Goal: Task Accomplishment & Management: Use online tool/utility

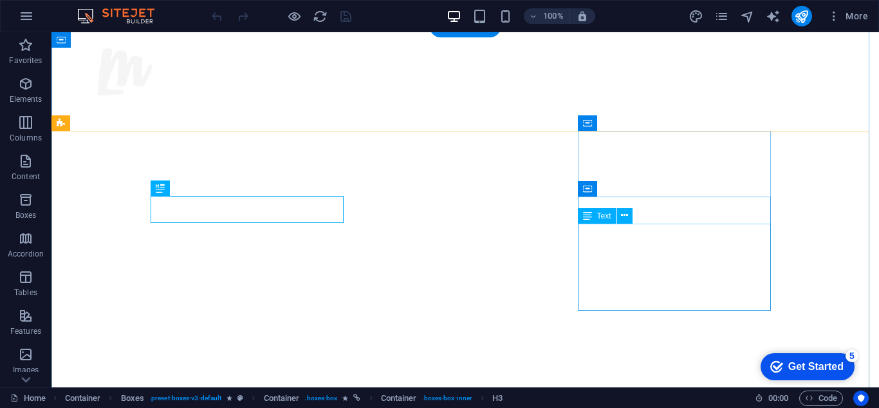
scroll to position [601, 0]
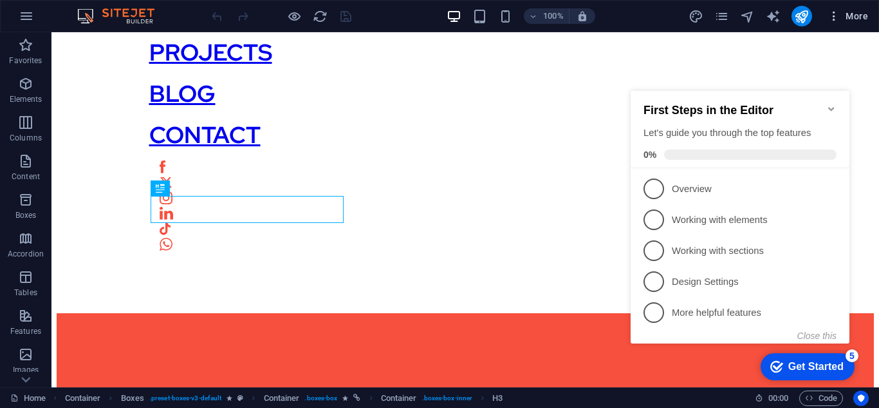
click at [837, 17] on icon "button" at bounding box center [834, 16] width 13 height 13
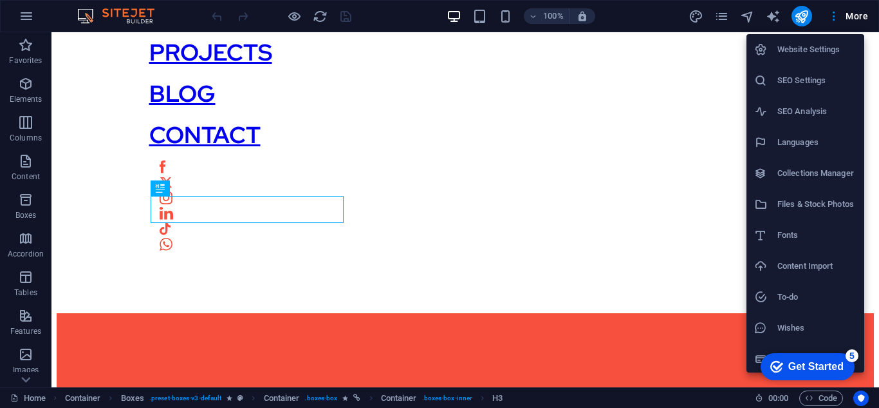
click at [803, 58] on li "Website Settings" at bounding box center [806, 49] width 118 height 31
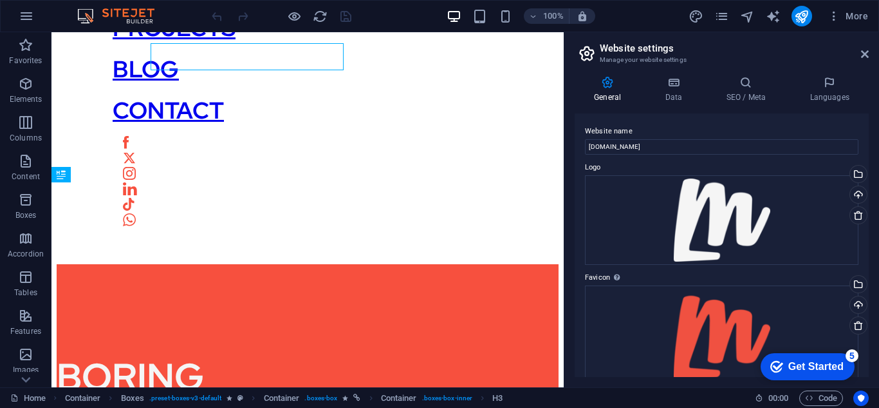
scroll to position [754, 0]
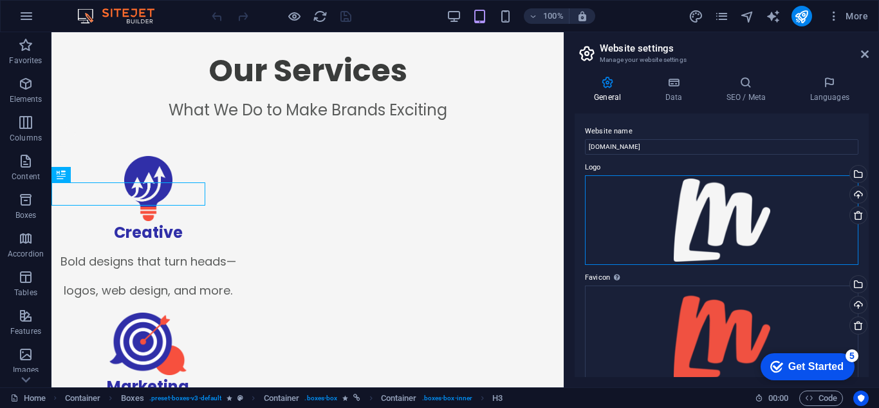
click at [755, 195] on div "Drag files here, click to choose files or select files from Files or our free s…" at bounding box center [722, 219] width 274 height 89
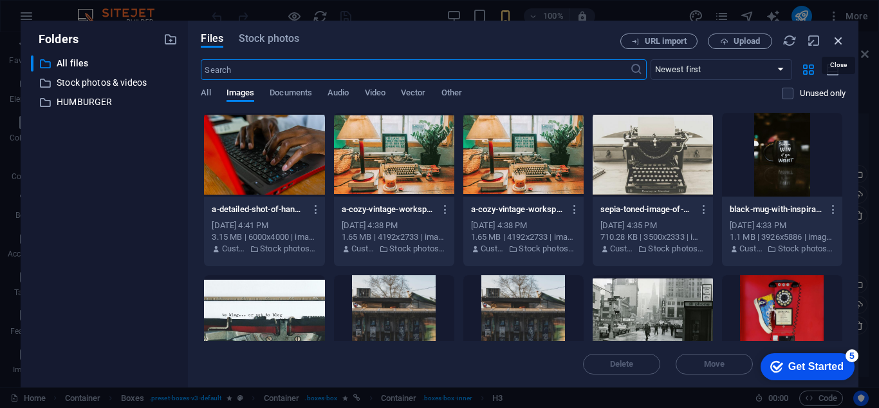
click at [832, 34] on icon "button" at bounding box center [839, 40] width 14 height 14
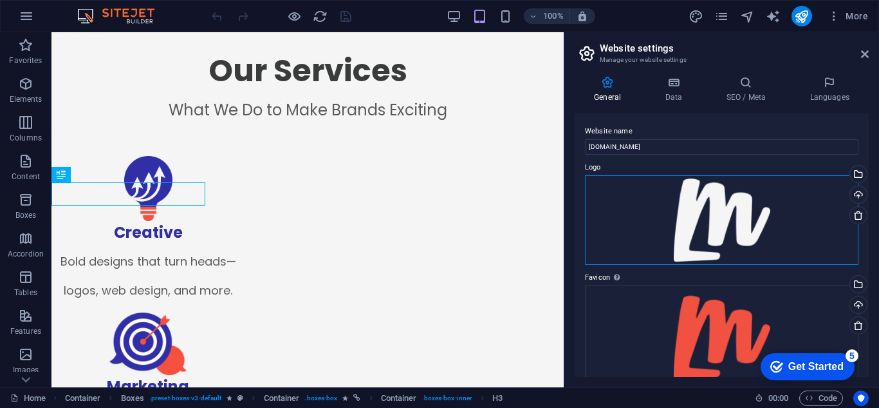
click at [739, 225] on div "Drag files here, click to choose files or select files from Files or our free s…" at bounding box center [722, 219] width 274 height 89
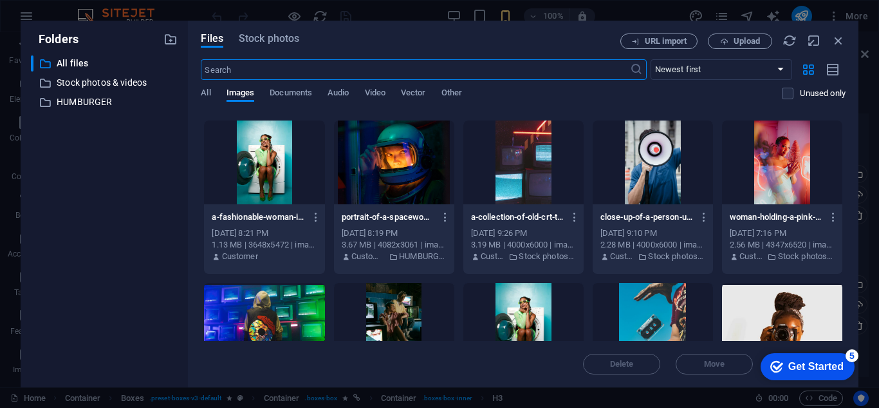
scroll to position [804, 0]
click at [843, 39] on icon "button" at bounding box center [839, 40] width 14 height 14
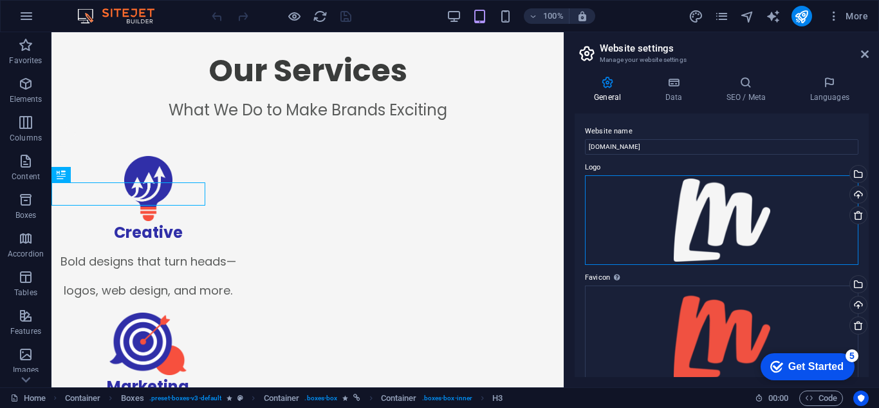
click at [738, 207] on div "Drag files here, click to choose files or select files from Files or our free s…" at bounding box center [722, 219] width 274 height 89
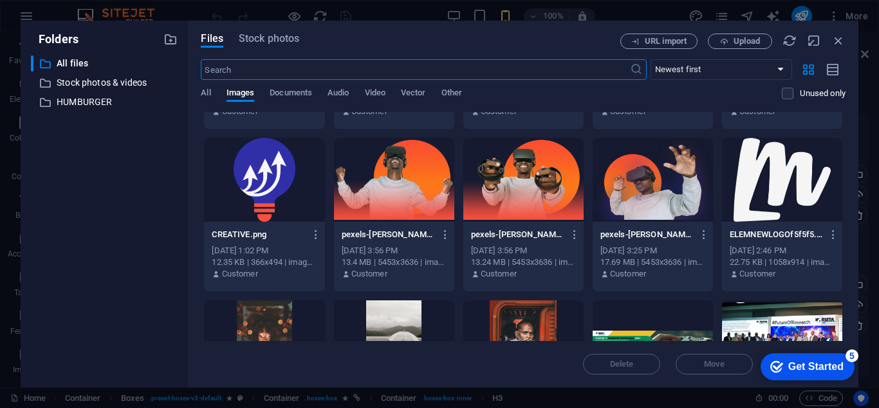
scroll to position [1758, 0]
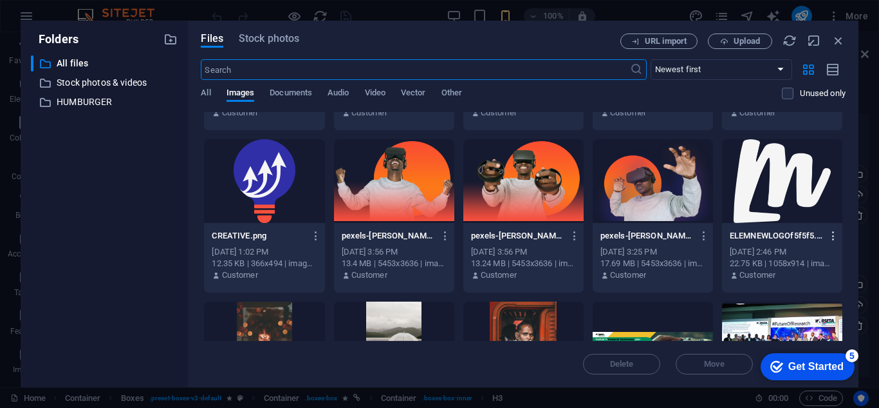
click at [826, 245] on button "button" at bounding box center [831, 235] width 17 height 21
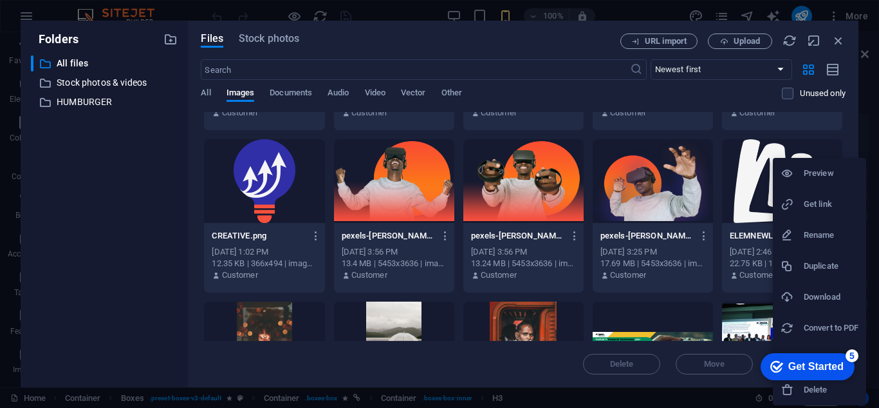
click at [814, 296] on h6 "Download" at bounding box center [831, 296] width 55 height 15
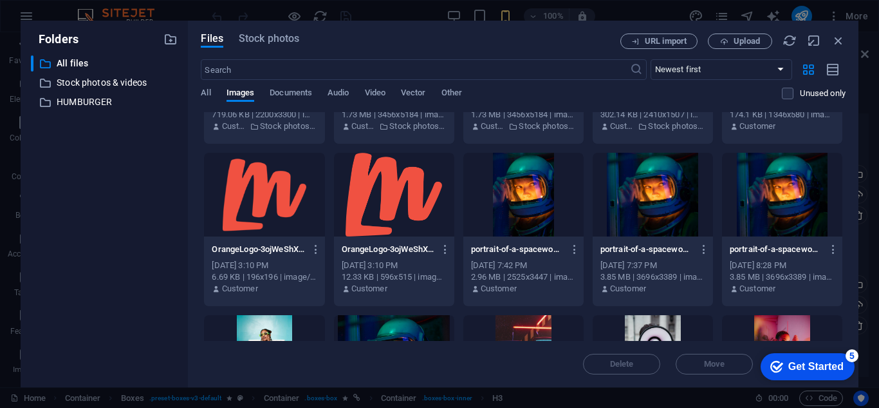
scroll to position [608, 0]
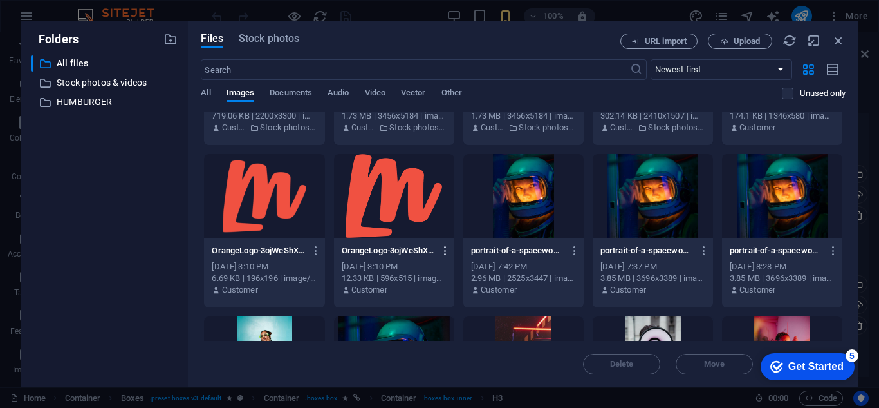
click at [442, 253] on icon "button" at bounding box center [446, 251] width 12 height 12
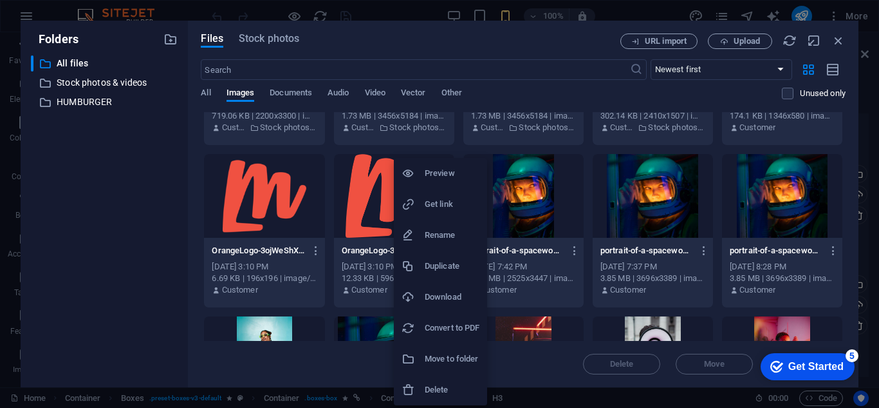
click at [446, 294] on h6 "Download" at bounding box center [452, 296] width 55 height 15
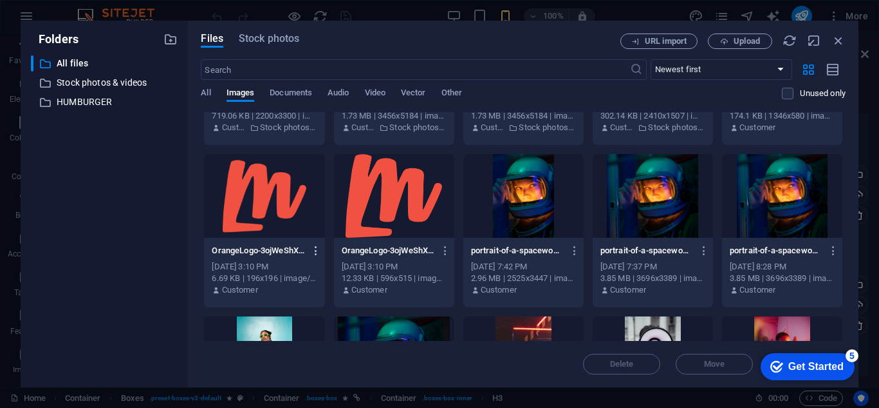
click at [312, 253] on icon "button" at bounding box center [316, 251] width 12 height 12
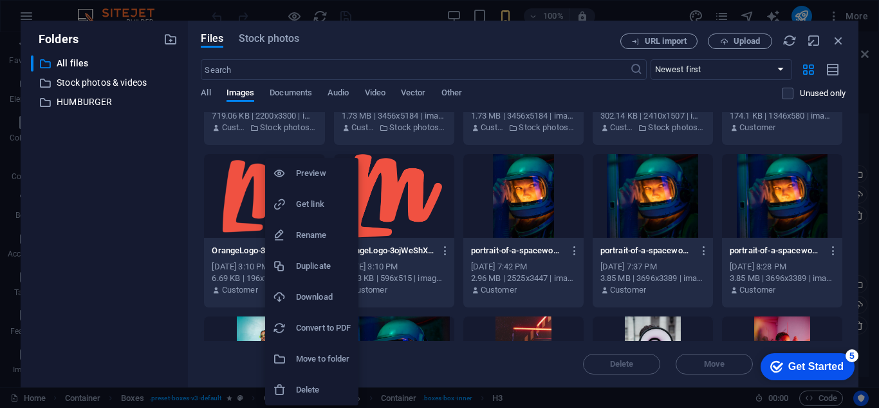
click at [324, 292] on h6 "Download" at bounding box center [323, 296] width 55 height 15
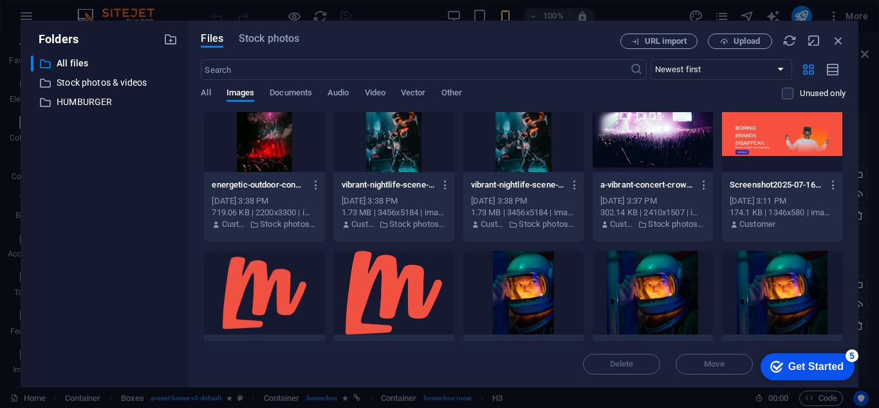
scroll to position [512, 0]
click at [834, 184] on icon "button" at bounding box center [834, 184] width 12 height 12
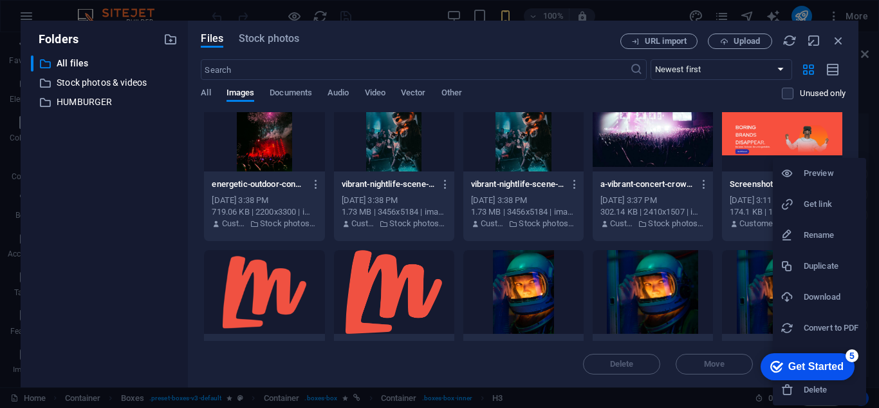
click at [818, 287] on li "Download" at bounding box center [819, 296] width 93 height 31
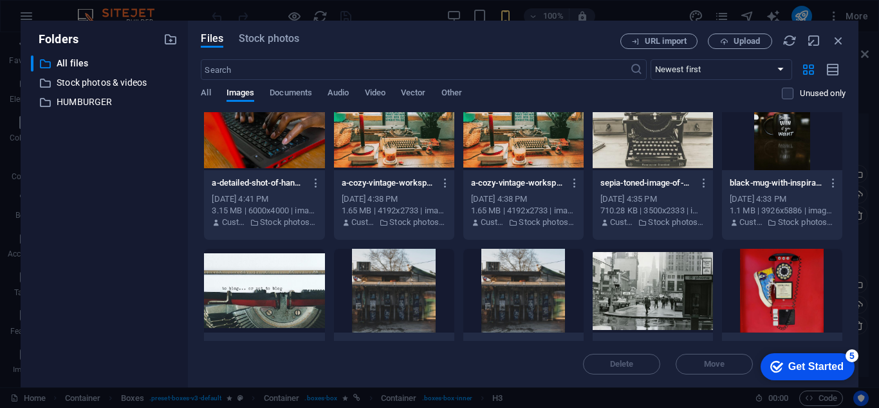
scroll to position [0, 0]
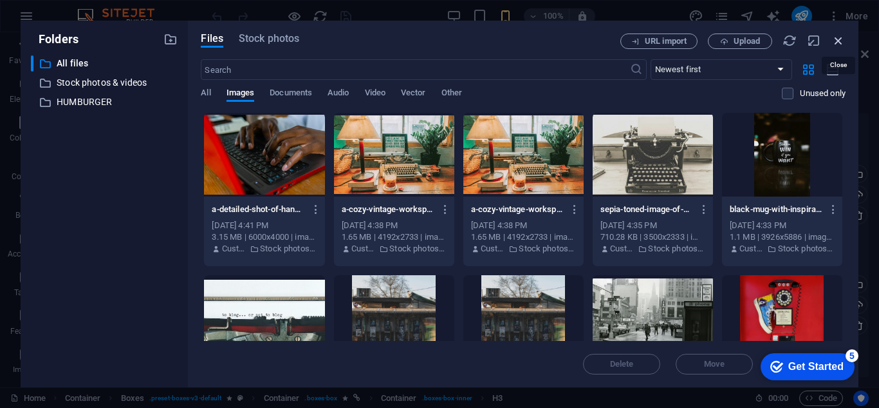
click at [845, 42] on icon "button" at bounding box center [839, 40] width 14 height 14
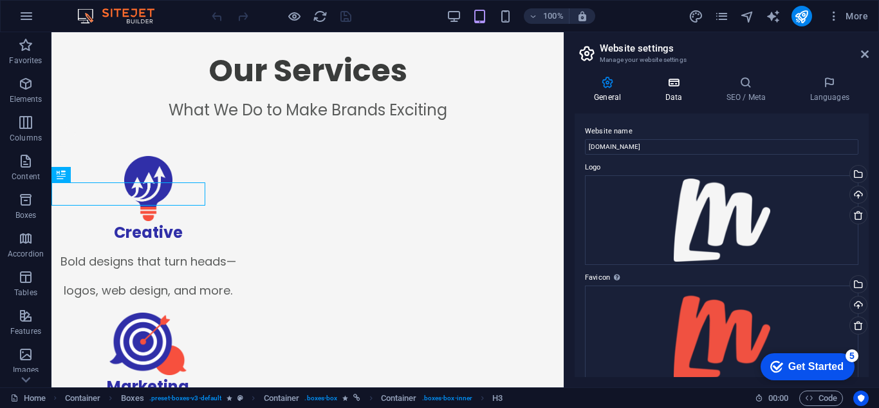
click at [659, 84] on icon at bounding box center [674, 82] width 56 height 13
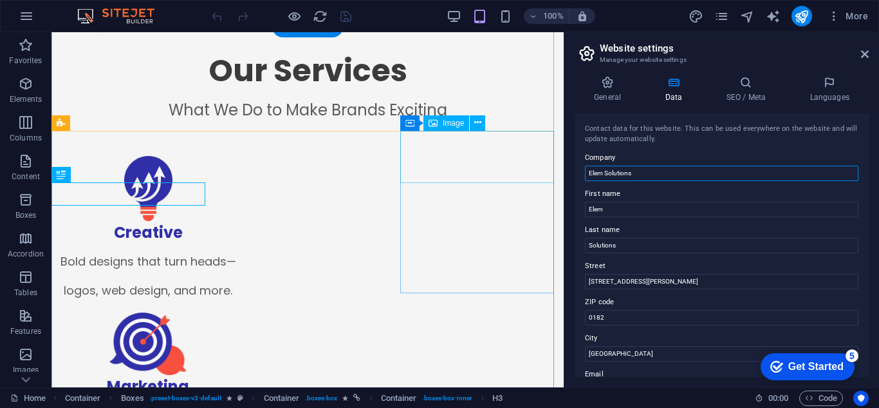
drag, startPoint x: 702, startPoint y: 202, endPoint x: 543, endPoint y: 180, distance: 161.2
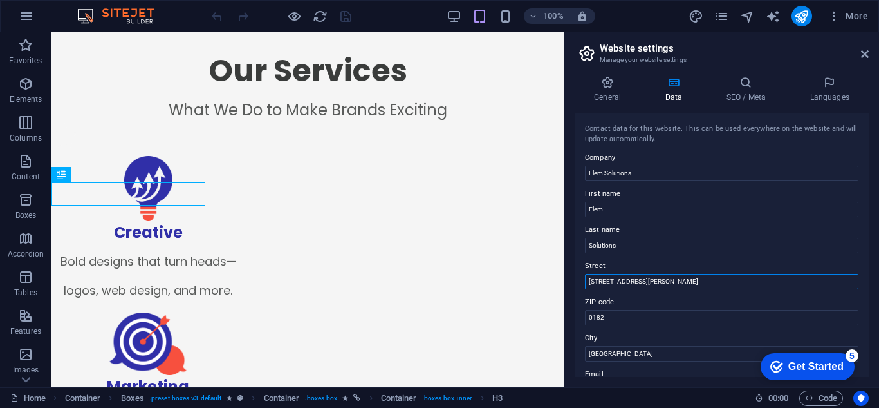
drag, startPoint x: 679, startPoint y: 275, endPoint x: 580, endPoint y: 287, distance: 99.2
click at [580, 287] on div "Contact data for this website. This can be used everywhere on the website and w…" at bounding box center [722, 244] width 294 height 263
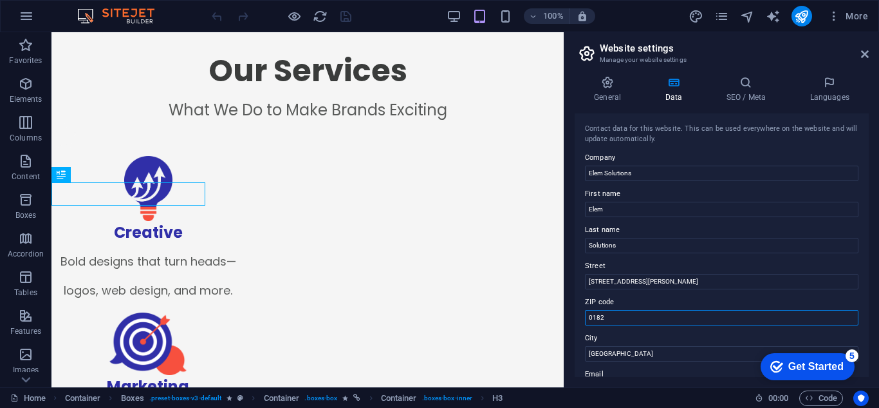
click at [630, 311] on input "0182" at bounding box center [722, 317] width 274 height 15
drag, startPoint x: 628, startPoint y: 313, endPoint x: 564, endPoint y: 321, distance: 64.9
click at [564, 321] on aside "Website settings Manage your website settings General Data SEO / Meta Languages…" at bounding box center [721, 209] width 315 height 355
drag, startPoint x: 614, startPoint y: 354, endPoint x: 582, endPoint y: 359, distance: 32.0
click at [582, 359] on div "Contact data for this website. This can be used everywhere on the website and w…" at bounding box center [722, 244] width 294 height 263
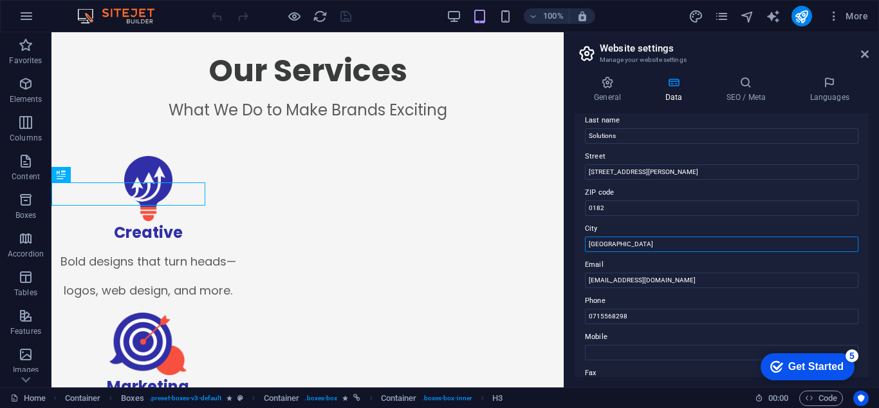
scroll to position [110, 0]
click at [669, 272] on input "[EMAIL_ADDRESS][DOMAIN_NAME]" at bounding box center [722, 279] width 274 height 15
drag, startPoint x: 655, startPoint y: 277, endPoint x: 588, endPoint y: 284, distance: 68.0
click at [588, 284] on input "[EMAIL_ADDRESS][DOMAIN_NAME]" at bounding box center [722, 279] width 274 height 15
drag, startPoint x: 627, startPoint y: 314, endPoint x: 565, endPoint y: 319, distance: 62.0
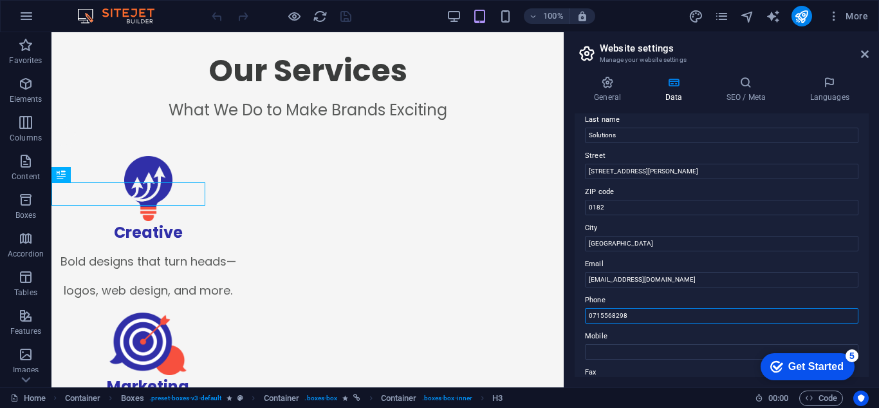
click at [565, 319] on aside "Website settings Manage your website settings General Data SEO / Meta Languages…" at bounding box center [721, 209] width 315 height 355
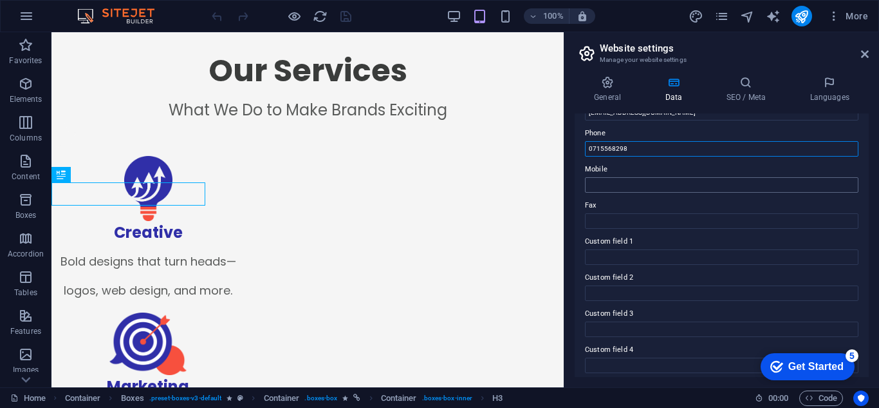
scroll to position [355, 0]
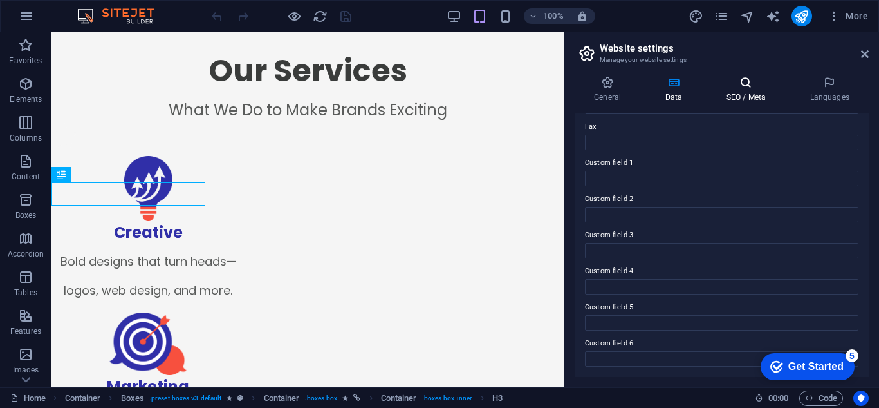
click at [747, 89] on h4 "SEO / Meta" at bounding box center [749, 89] width 84 height 27
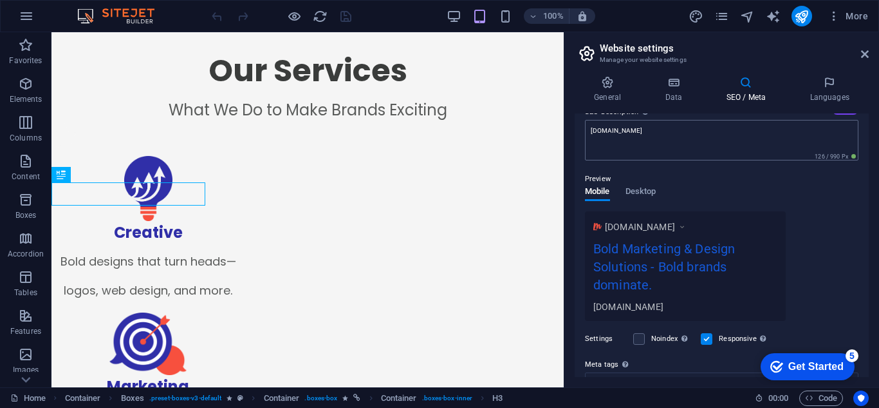
scroll to position [127, 0]
click at [640, 194] on span "Desktop" at bounding box center [641, 193] width 31 height 18
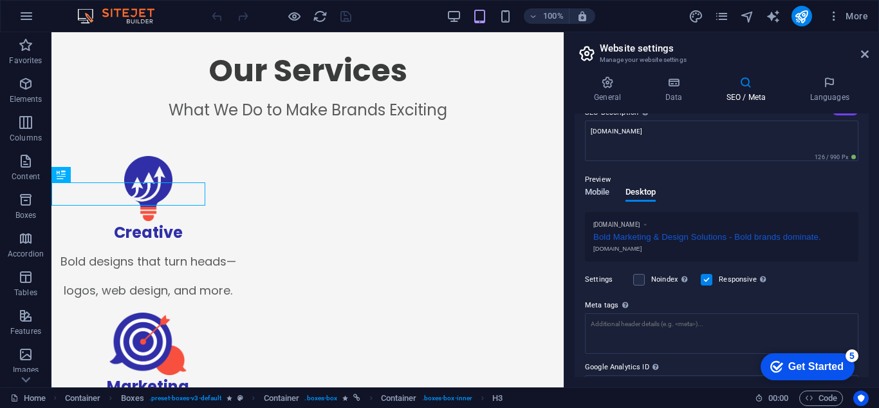
click at [598, 197] on span "Mobile" at bounding box center [597, 193] width 25 height 18
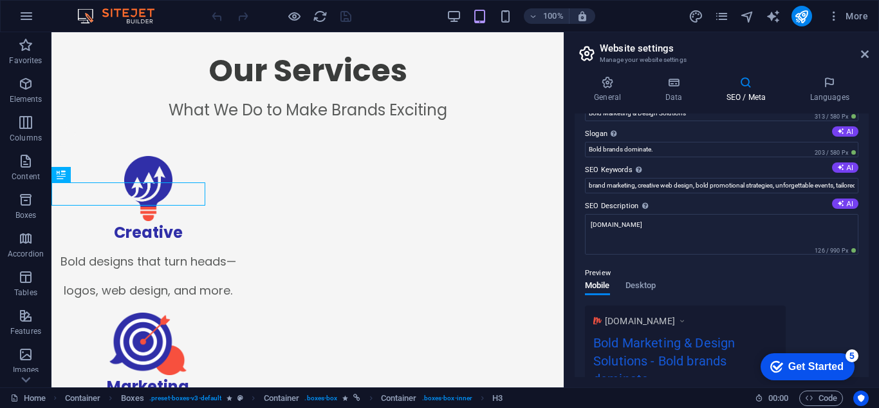
scroll to position [0, 0]
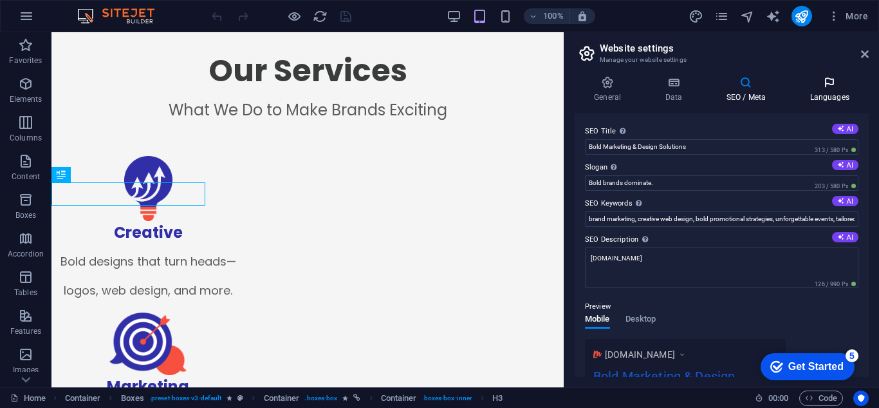
click at [831, 94] on h4 "Languages" at bounding box center [830, 89] width 79 height 27
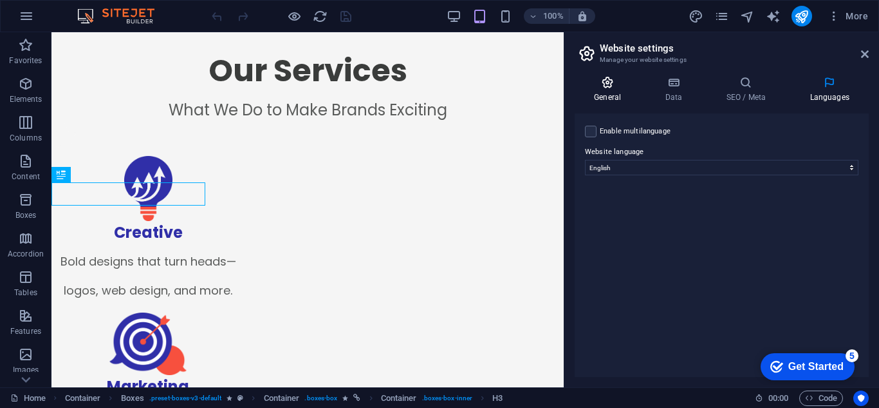
click at [606, 89] on h4 "General" at bounding box center [610, 89] width 71 height 27
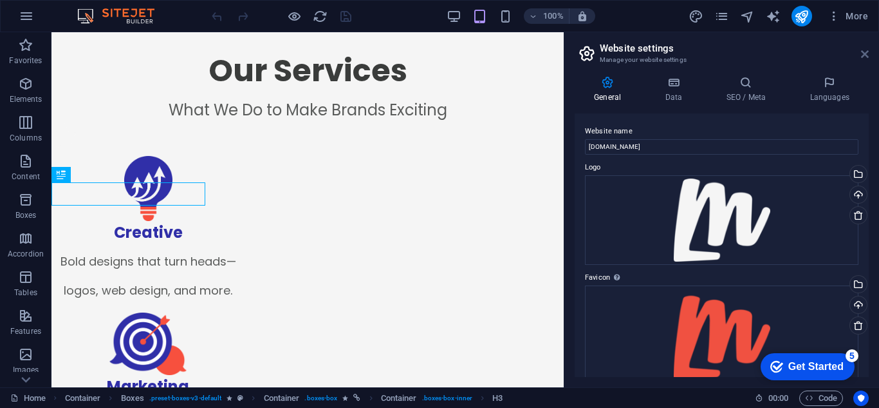
click at [861, 55] on icon at bounding box center [865, 54] width 8 height 10
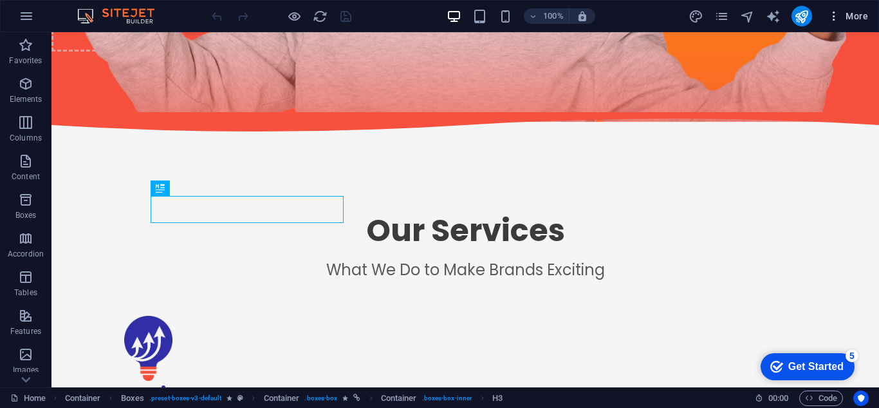
click at [841, 13] on icon "button" at bounding box center [834, 16] width 13 height 13
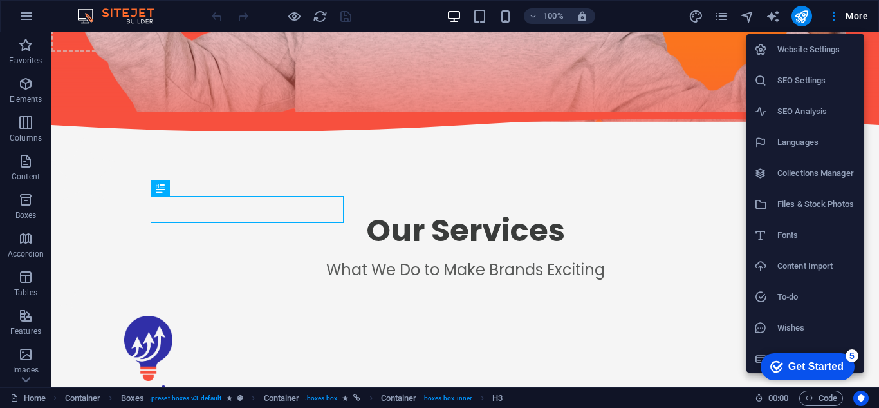
click at [780, 72] on li "SEO Settings" at bounding box center [806, 80] width 118 height 31
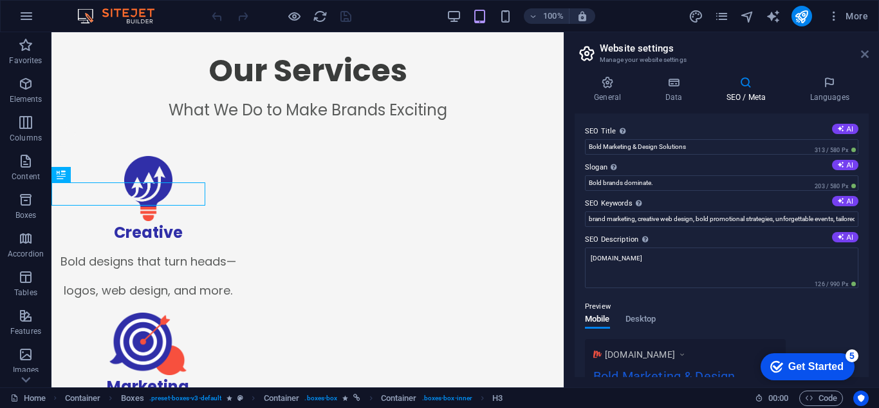
click at [866, 59] on icon at bounding box center [865, 54] width 8 height 10
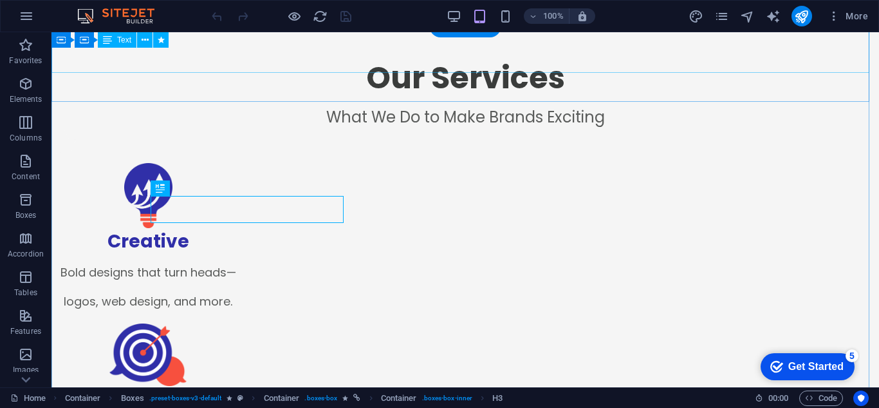
scroll to position [601, 0]
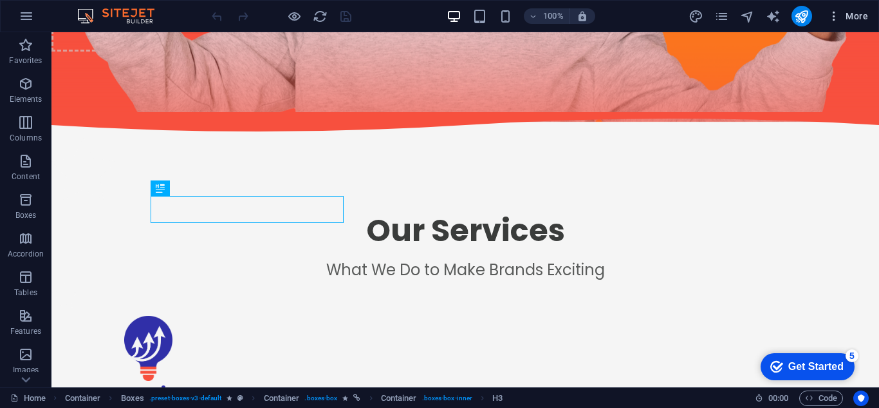
click at [853, 14] on span "More" at bounding box center [848, 16] width 41 height 13
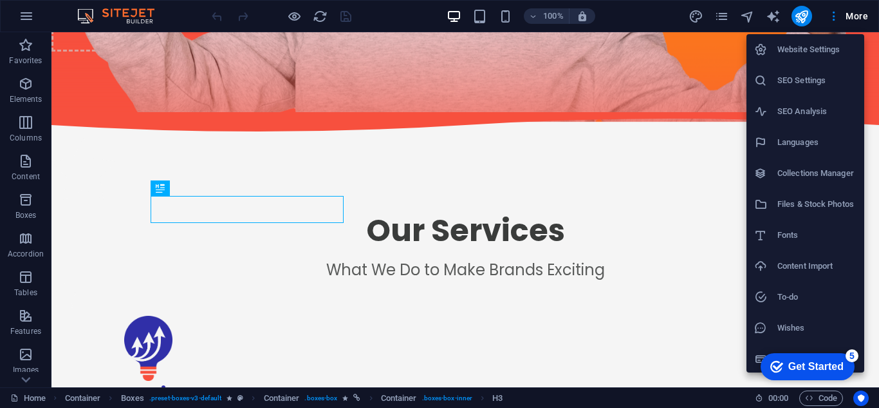
click at [782, 110] on h6 "SEO Analysis" at bounding box center [817, 111] width 79 height 15
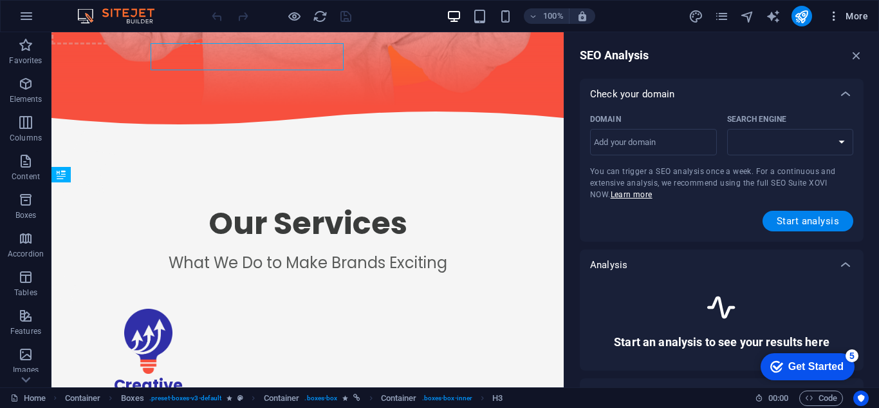
scroll to position [754, 0]
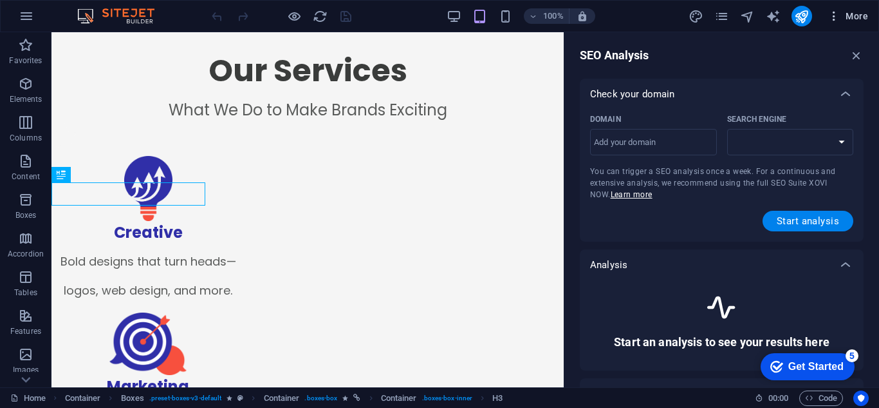
select select "[DOMAIN_NAME]"
click at [760, 134] on select "[DOMAIN_NAME] [DOMAIN_NAME] [DOMAIN_NAME] [DOMAIN_NAME] [DOMAIN_NAME] [DOMAIN_N…" at bounding box center [791, 142] width 127 height 26
click at [664, 198] on div "Domain ​ Search Engine [DOMAIN_NAME] [DOMAIN_NAME] [DOMAIN_NAME] [DOMAIN_NAME] …" at bounding box center [721, 170] width 263 height 122
click at [662, 146] on input "Domain ​" at bounding box center [653, 142] width 127 height 21
type input "[DOMAIN_NAME]"
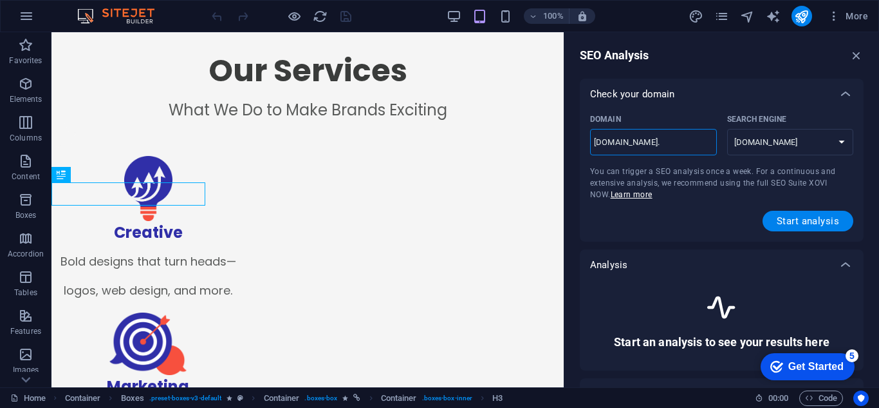
select select "[DOMAIN_NAME]"
type input "elemsolutions.c"
select select "[DOMAIN_NAME]"
type input "[DOMAIN_NAME]"
select select "[DOMAIN_NAME]"
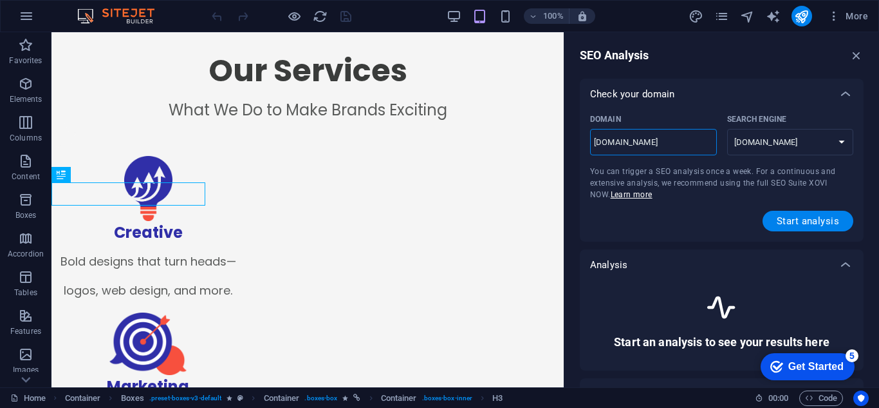
type input "[DOMAIN_NAME]"
select select "[DOMAIN_NAME]"
type input "[DOMAIN_NAME]"
click at [689, 221] on div "Start analysis" at bounding box center [721, 221] width 263 height 21
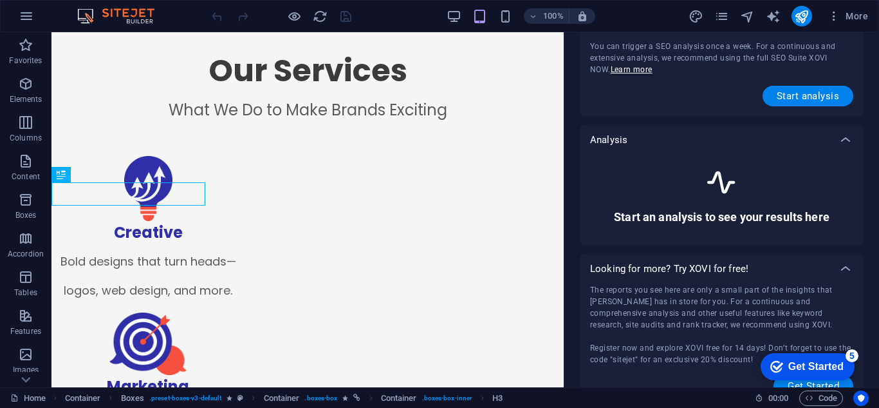
scroll to position [144, 0]
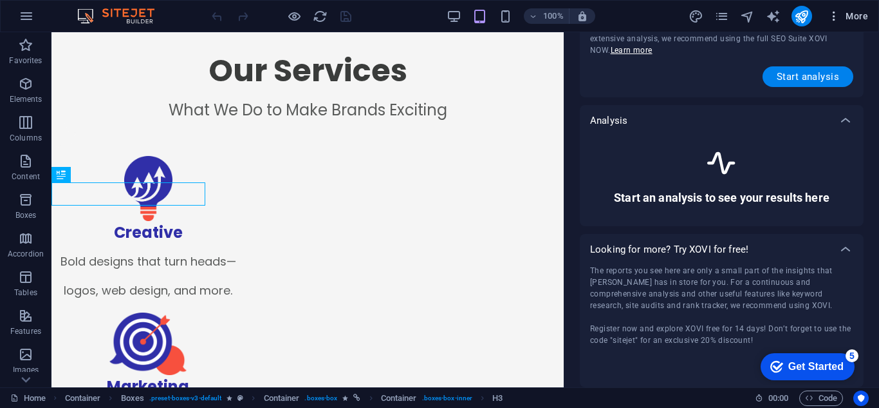
click at [849, 19] on span "More" at bounding box center [848, 16] width 41 height 13
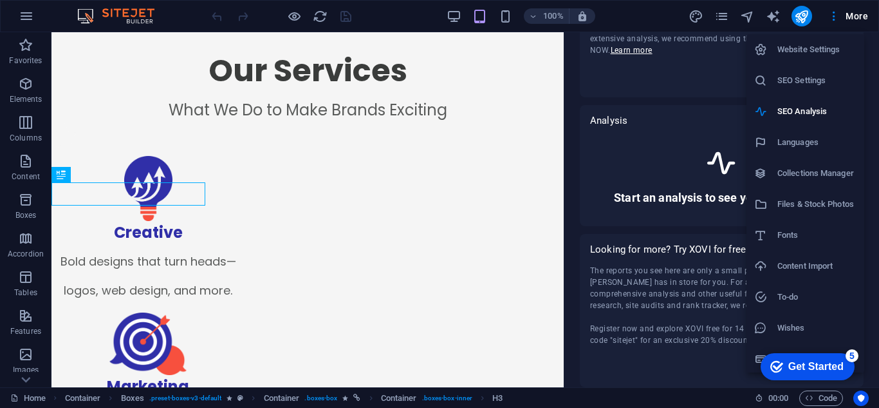
scroll to position [2, 0]
click at [663, 201] on div at bounding box center [439, 204] width 879 height 408
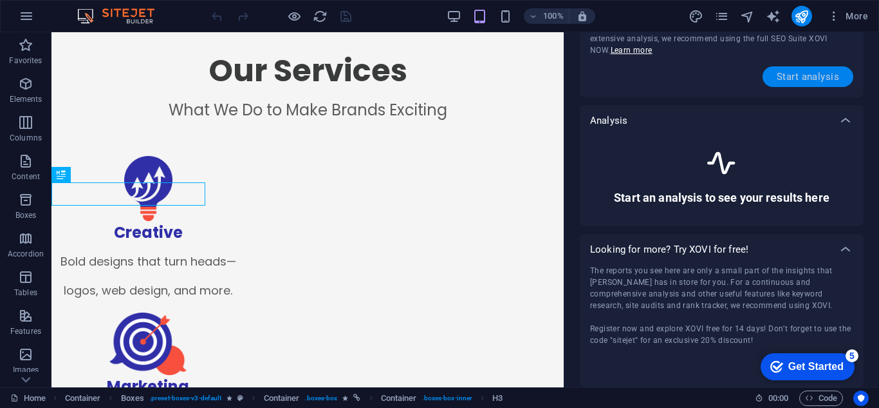
click at [796, 77] on span "Start analysis" at bounding box center [808, 76] width 62 height 10
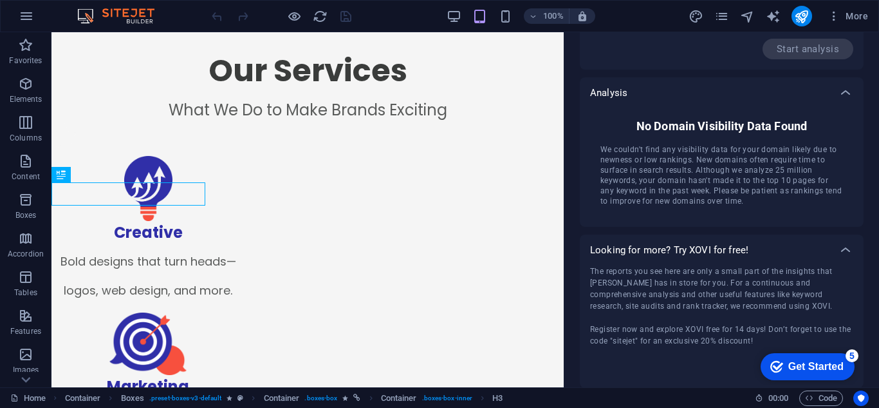
scroll to position [173, 0]
click at [864, 30] on div "100% More" at bounding box center [440, 16] width 878 height 31
click at [861, 19] on span "More" at bounding box center [848, 16] width 41 height 13
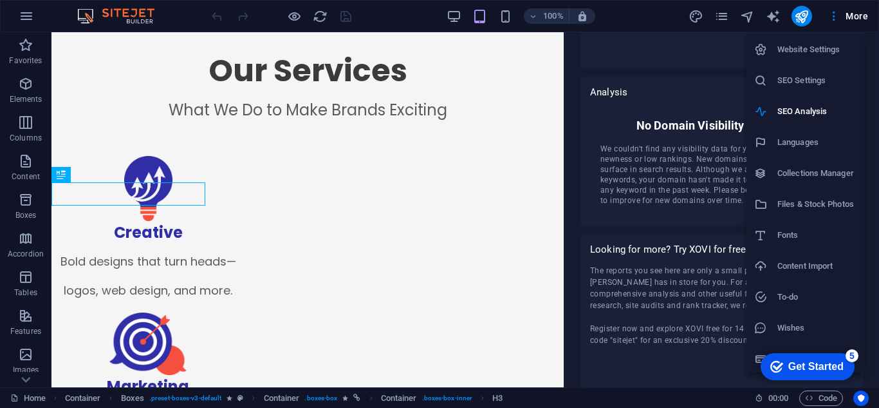
scroll to position [2, 0]
click at [684, 167] on div at bounding box center [439, 204] width 879 height 408
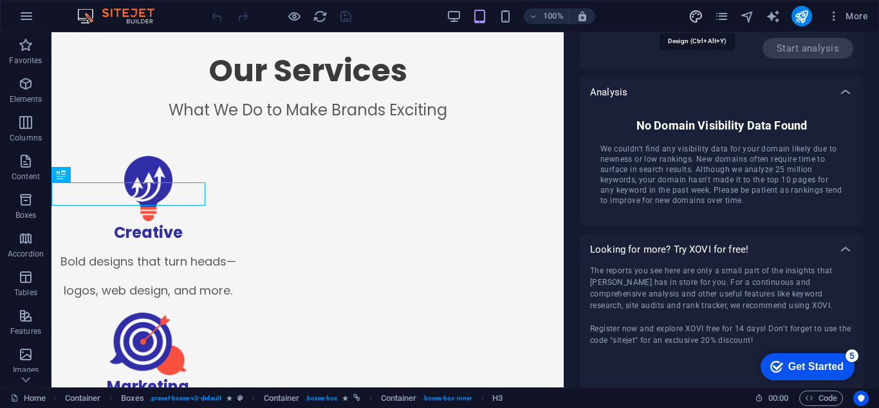
click at [697, 20] on icon "design" at bounding box center [696, 16] width 15 height 15
select select "ease-in-out"
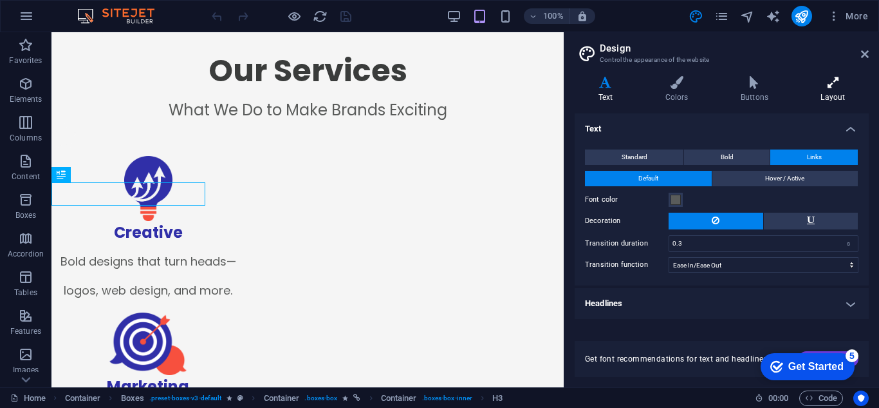
click at [847, 91] on h4 "Layout" at bounding box center [833, 89] width 71 height 27
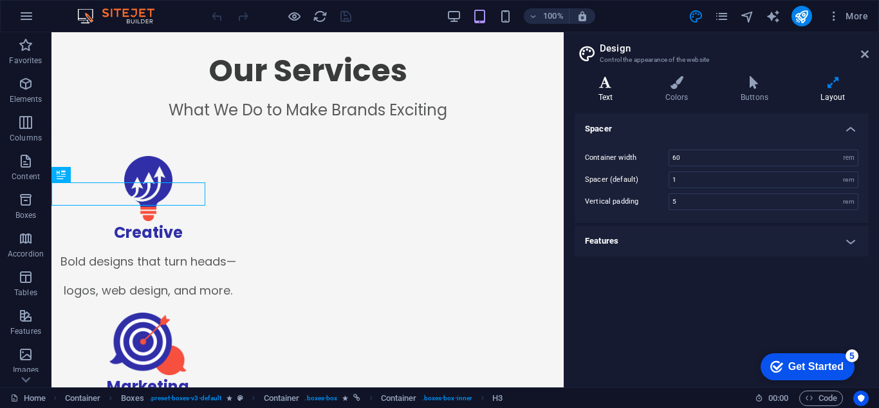
click at [617, 100] on h4 "Text" at bounding box center [608, 89] width 67 height 27
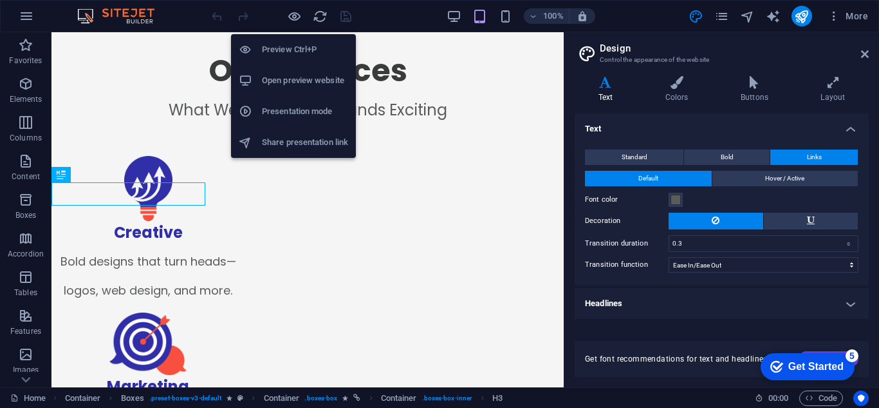
click at [299, 77] on h6 "Open preview website" at bounding box center [305, 80] width 86 height 15
